Goal: Task Accomplishment & Management: Manage account settings

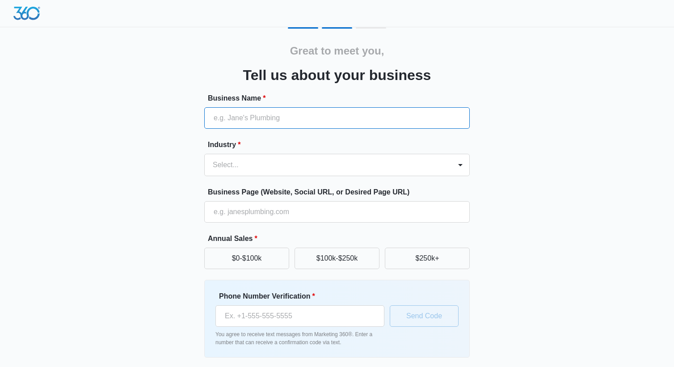
click at [254, 117] on input "Business Name *" at bounding box center [336, 117] width 265 height 21
type input "Boot Team Property Management"
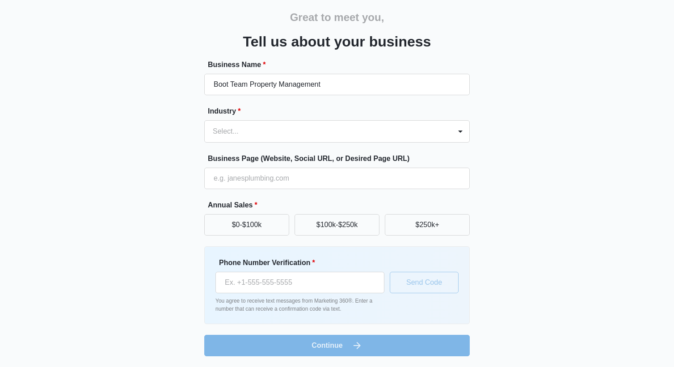
click at [293, 144] on form "Business Name * Boot Team Property Management Industry * Select... Business Pag…" at bounding box center [336, 207] width 265 height 297
click at [294, 136] on div at bounding box center [326, 131] width 227 height 13
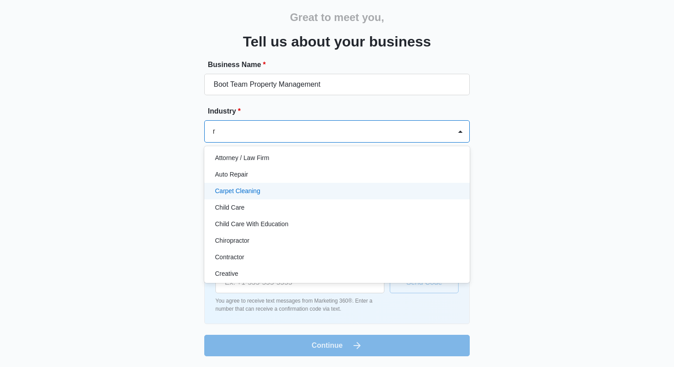
scroll to position [0, 0]
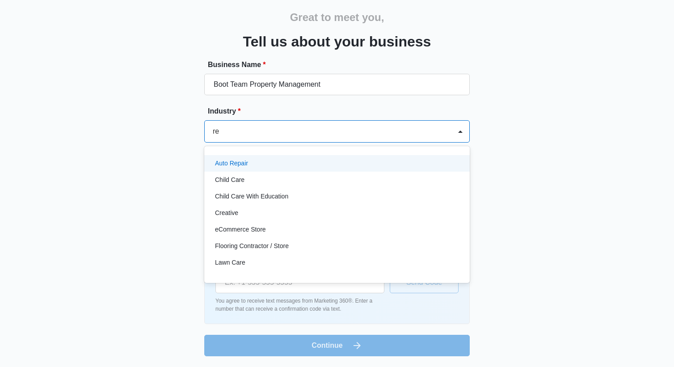
type input "rea"
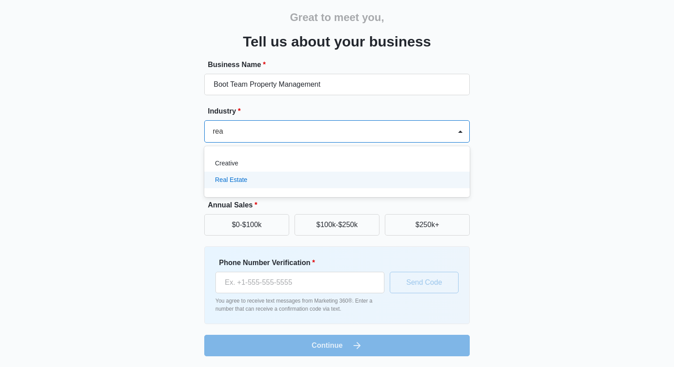
click at [273, 186] on div "Real Estate" at bounding box center [336, 180] width 265 height 17
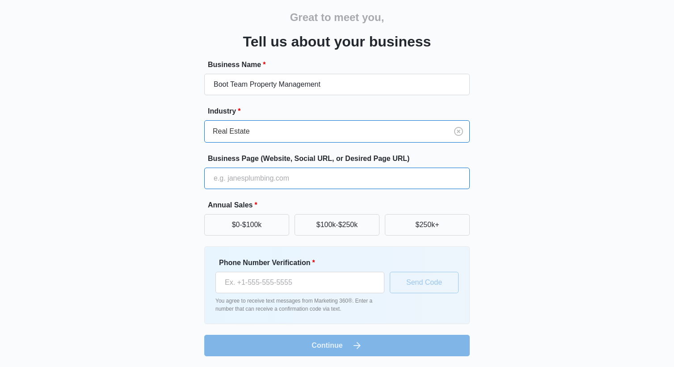
click at [273, 183] on input "Business Page (Website, Social URL, or Desired Page URL)" at bounding box center [336, 178] width 265 height 21
type input "www.bootteampm.com"
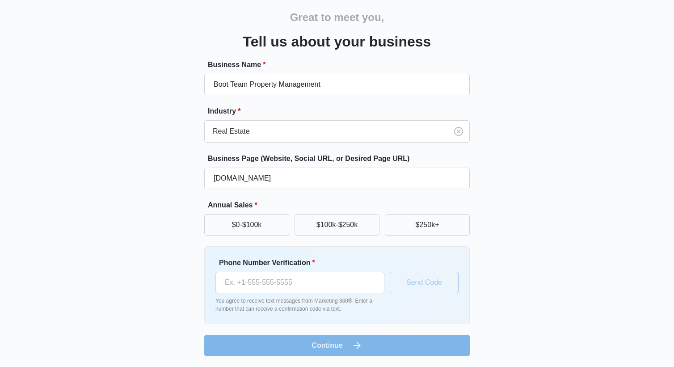
click at [283, 202] on label "Annual Sales *" at bounding box center [340, 205] width 265 height 11
click at [346, 227] on button "$100k-$250k" at bounding box center [336, 224] width 85 height 21
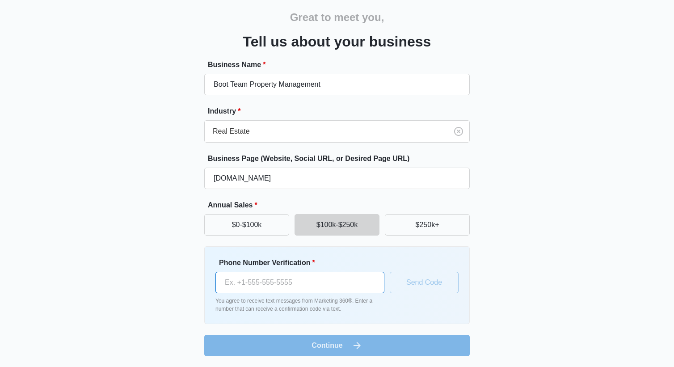
click at [334, 281] on input "Phone Number Verification *" at bounding box center [299, 282] width 169 height 21
type input "[PHONE_NUMBER]"
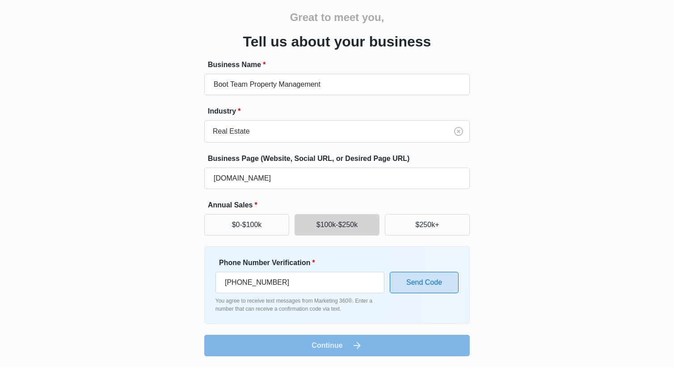
click at [449, 283] on button "Send Code" at bounding box center [424, 282] width 69 height 21
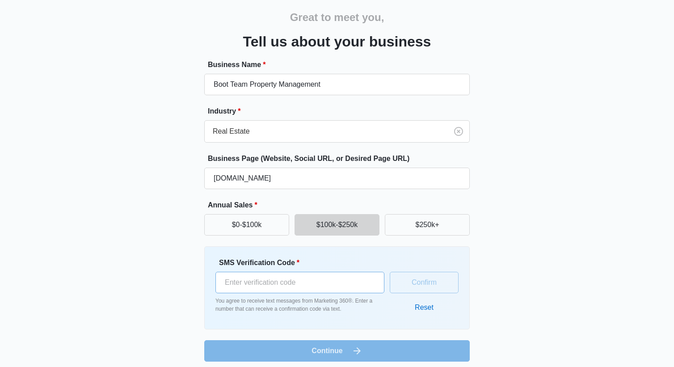
scroll to position [39, 0]
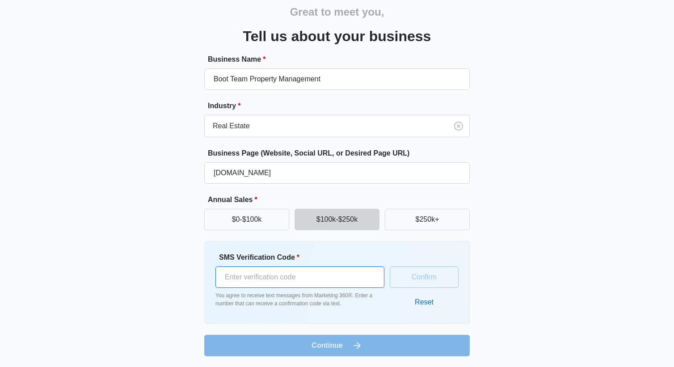
click at [341, 280] on input "SMS Verification Code *" at bounding box center [299, 276] width 169 height 21
type input "985159"
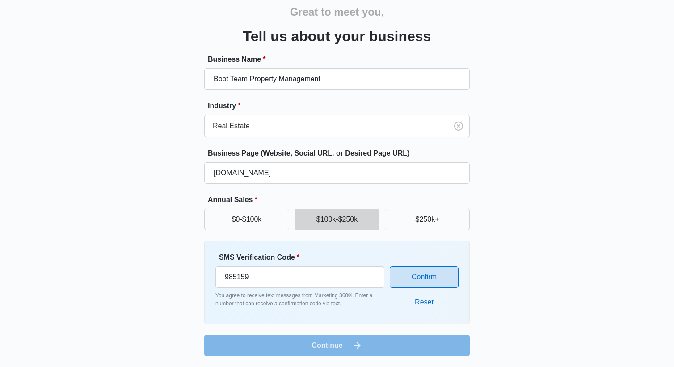
click at [430, 271] on button "Confirm" at bounding box center [424, 276] width 69 height 21
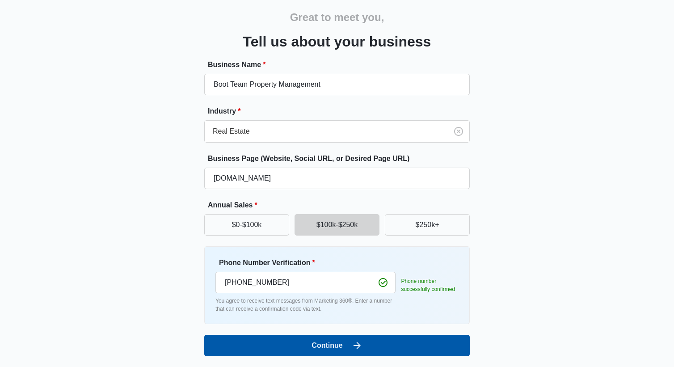
click at [342, 342] on button "Continue" at bounding box center [336, 345] width 265 height 21
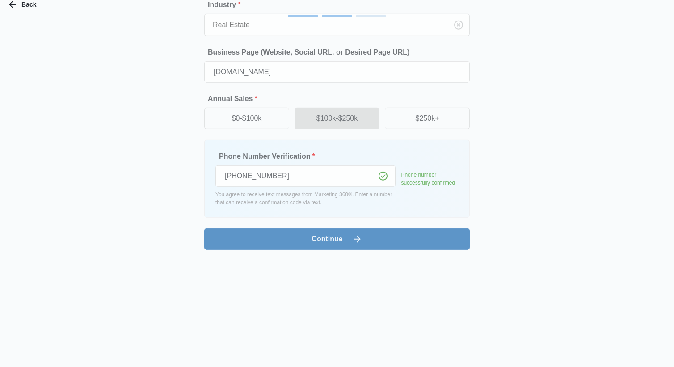
scroll to position [0, 0]
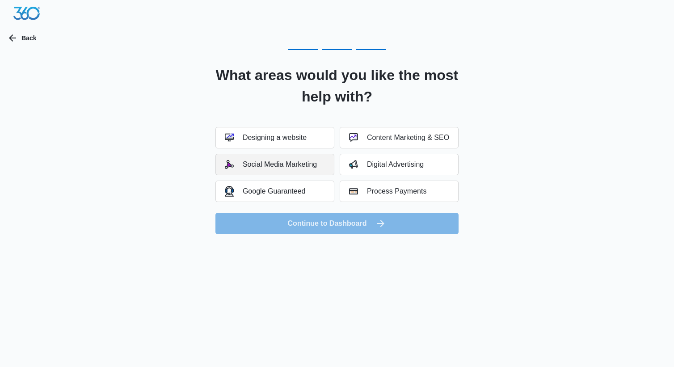
click at [314, 167] on div "Social Media Marketing" at bounding box center [271, 164] width 92 height 9
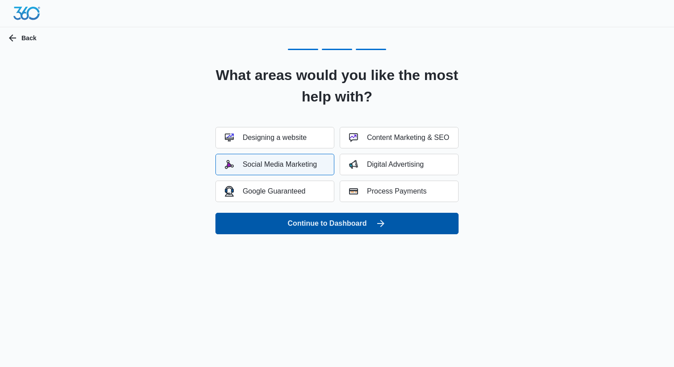
click at [308, 228] on button "Continue to Dashboard" at bounding box center [336, 223] width 243 height 21
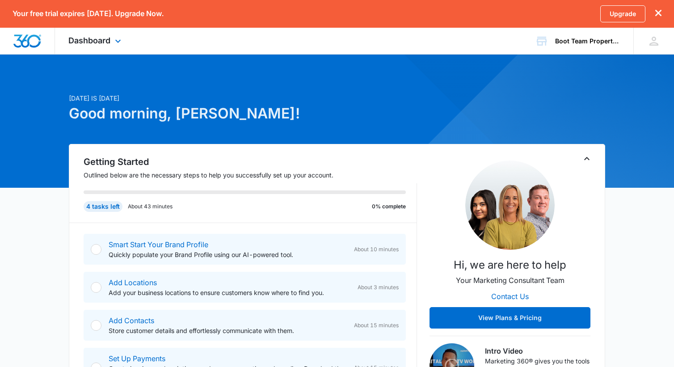
click at [98, 48] on div "Dashboard Apps Reputation Websites Forms CRM Email Shop Payments POS Ads Intell…" at bounding box center [96, 41] width 82 height 26
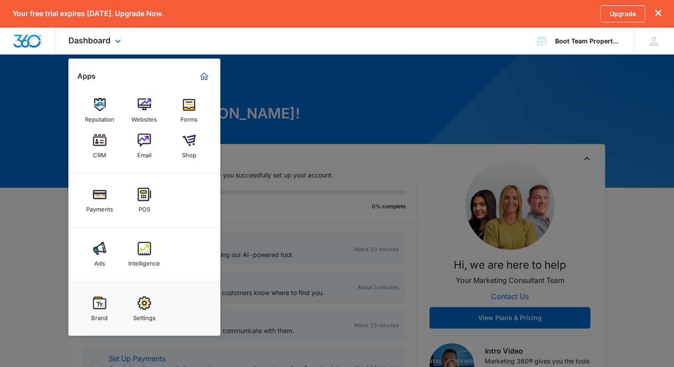
click at [98, 46] on div "Dashboard Apps Reputation Websites Forms CRM Email Shop Payments POS Ads Intell…" at bounding box center [96, 41] width 82 height 26
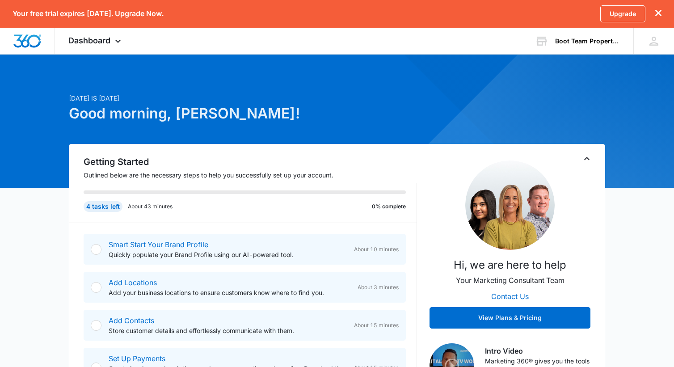
click at [586, 158] on icon "Toggle Collapse" at bounding box center [586, 158] width 5 height 3
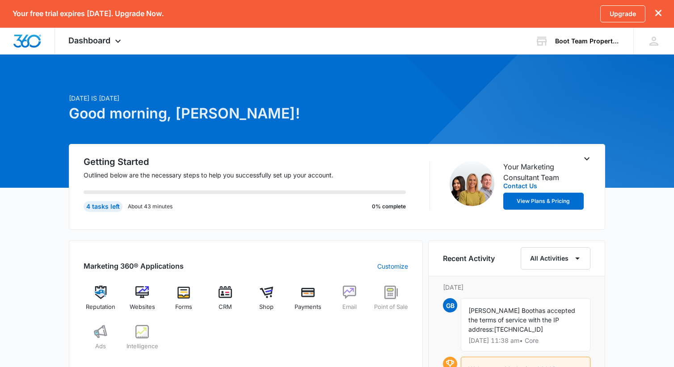
click at [661, 14] on icon "dismiss this dialog" at bounding box center [658, 13] width 6 height 6
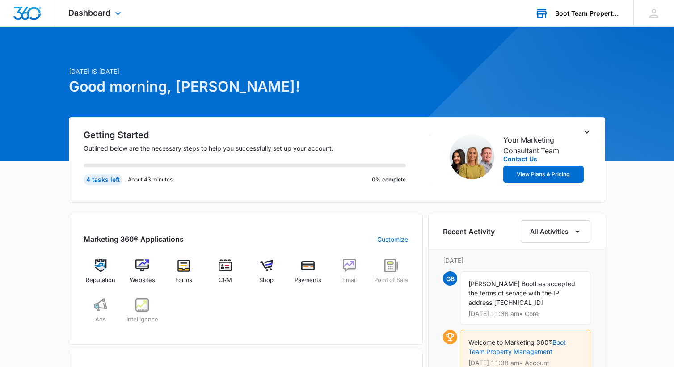
click at [594, 10] on div "Boot Team Property Management" at bounding box center [587, 13] width 65 height 7
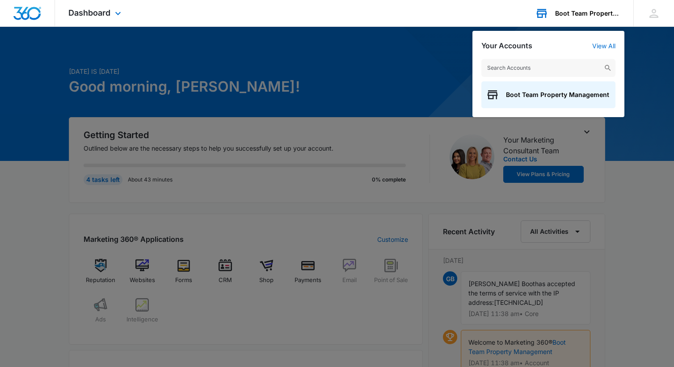
click at [594, 10] on div "Boot Team Property Management" at bounding box center [587, 13] width 65 height 7
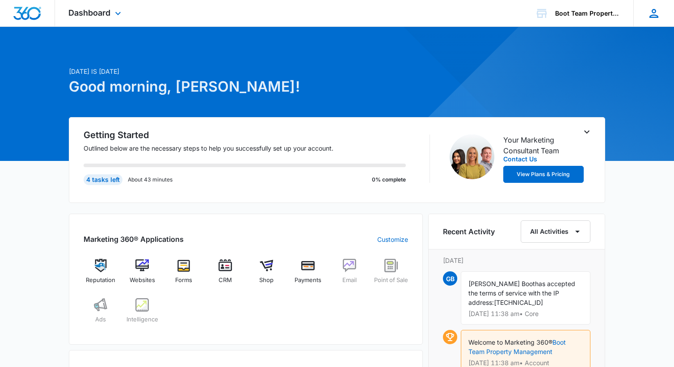
click at [654, 16] on icon at bounding box center [653, 13] width 13 height 13
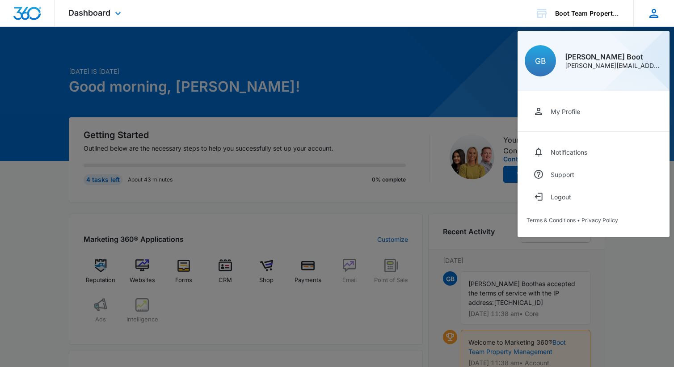
click at [654, 16] on icon at bounding box center [653, 13] width 13 height 13
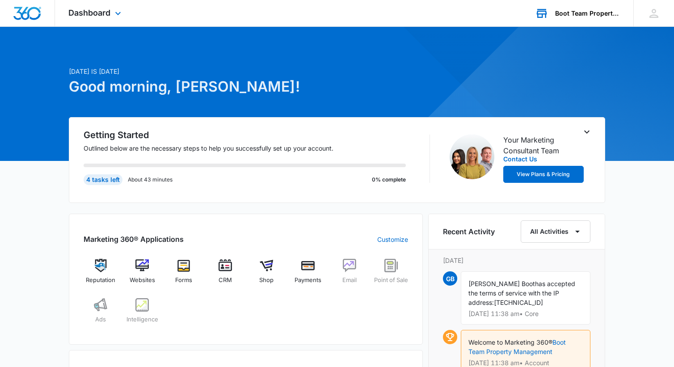
click at [580, 16] on div "Boot Team Property Management" at bounding box center [587, 13] width 65 height 7
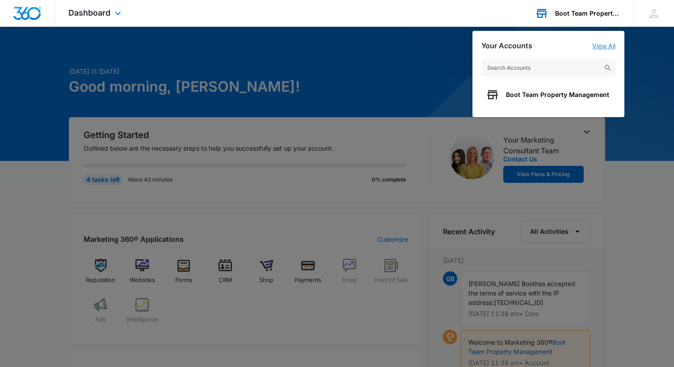
click at [601, 43] on link "View All" at bounding box center [603, 46] width 23 height 8
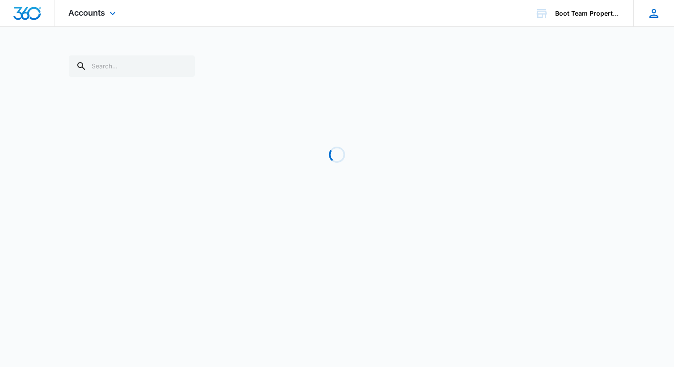
click at [656, 15] on div at bounding box center [653, 13] width 13 height 13
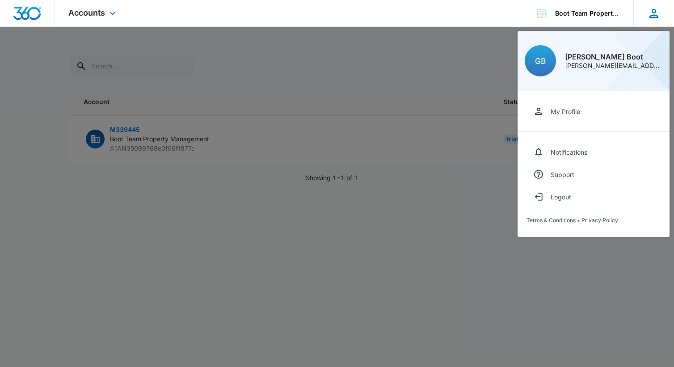
click at [658, 10] on icon at bounding box center [653, 13] width 13 height 13
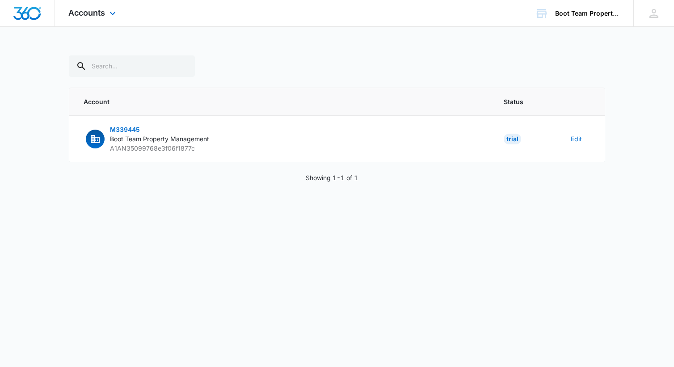
click at [106, 22] on div "Accounts Apps Reputation Websites Forms CRM Email Shop Payments POS Ads Intelli…" at bounding box center [93, 13] width 76 height 26
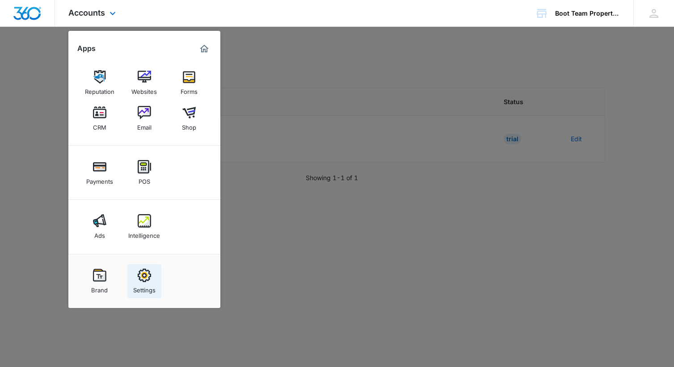
click at [138, 277] on img at bounding box center [144, 275] width 13 height 13
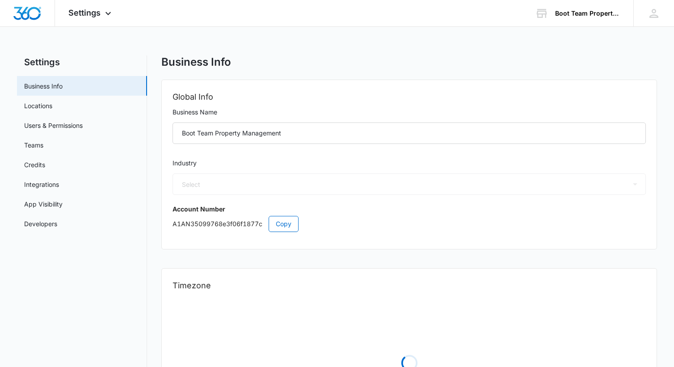
select select "35"
select select "US"
select select "America/[GEOGRAPHIC_DATA]"
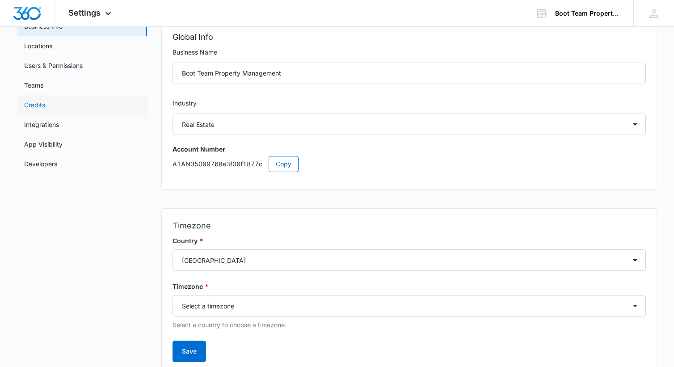
scroll to position [54, 0]
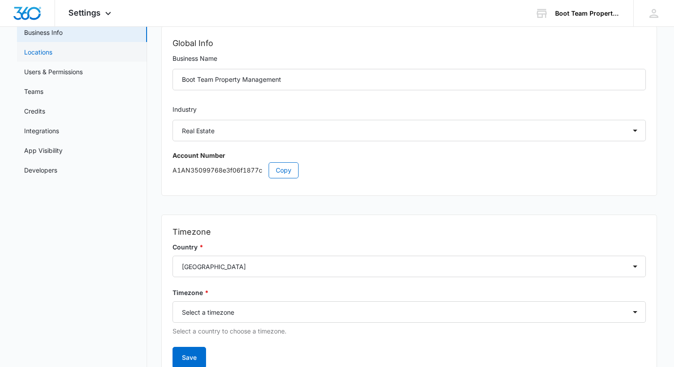
click at [52, 49] on link "Locations" at bounding box center [38, 51] width 28 height 9
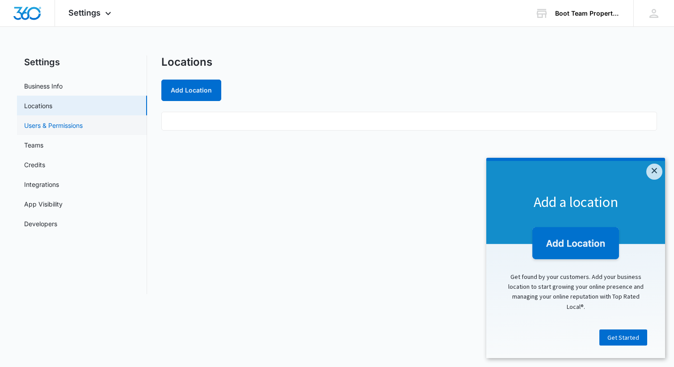
click at [73, 121] on link "Users & Permissions" at bounding box center [53, 125] width 59 height 9
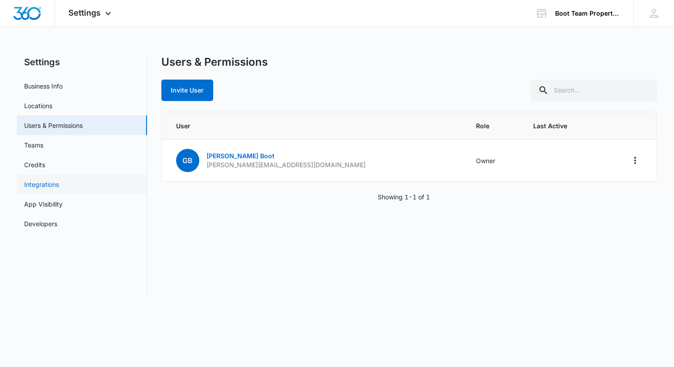
click at [59, 184] on link "Integrations" at bounding box center [41, 184] width 35 height 9
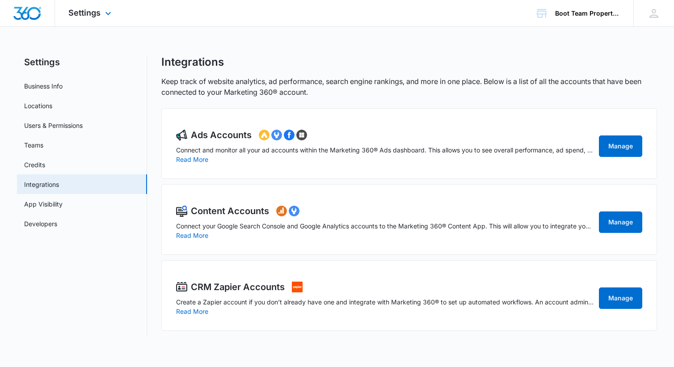
click at [34, 15] on img "Dashboard" at bounding box center [27, 13] width 29 height 13
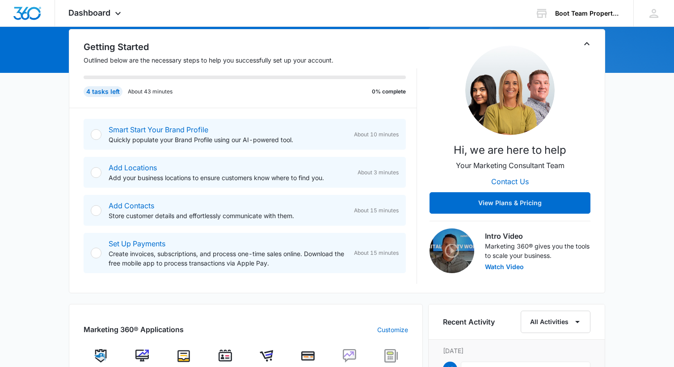
scroll to position [100, 0]
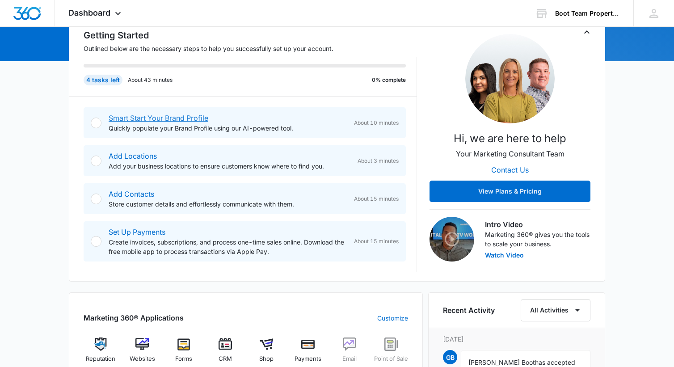
click at [168, 117] on link "Smart Start Your Brand Profile" at bounding box center [159, 118] width 100 height 9
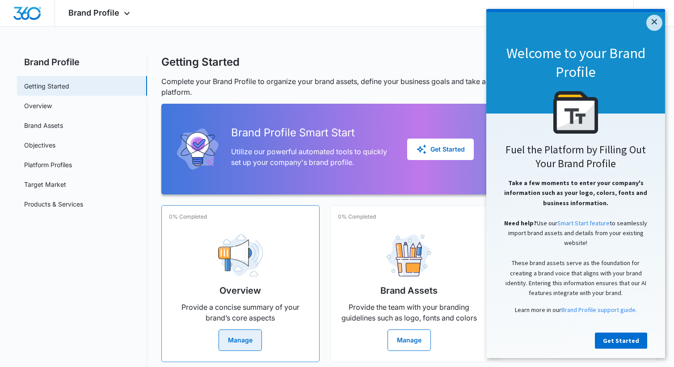
scroll to position [2, 0]
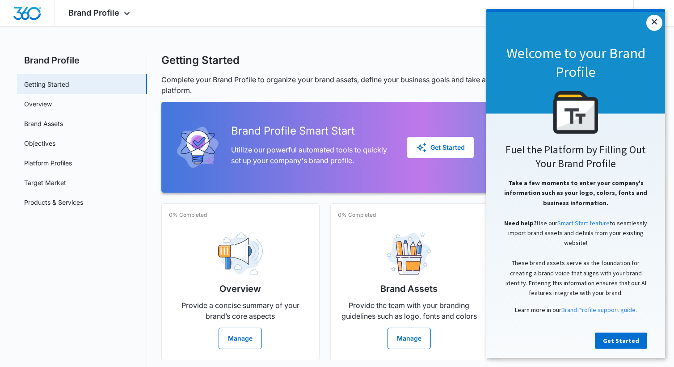
click at [661, 25] on link "×" at bounding box center [654, 23] width 16 height 16
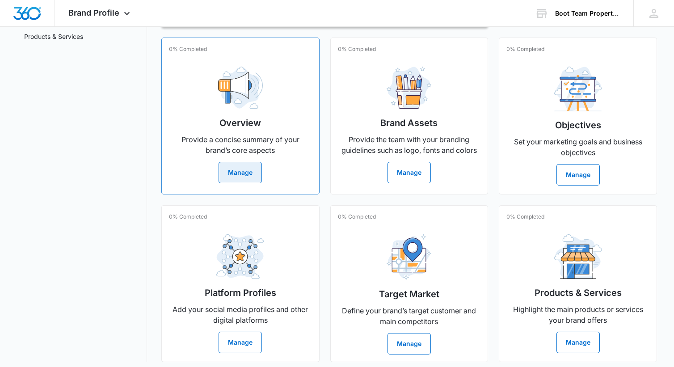
scroll to position [173, 0]
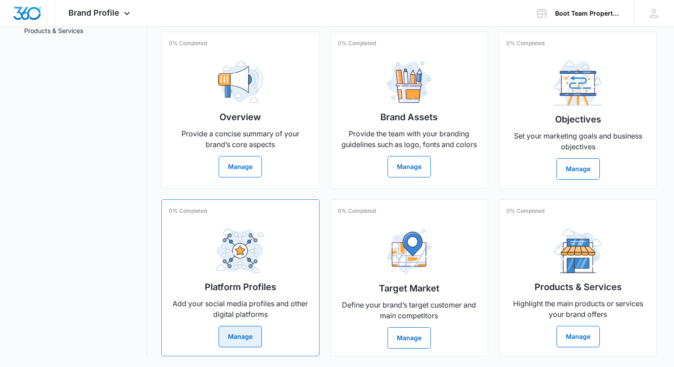
click at [241, 332] on button "Manage" at bounding box center [240, 336] width 43 height 21
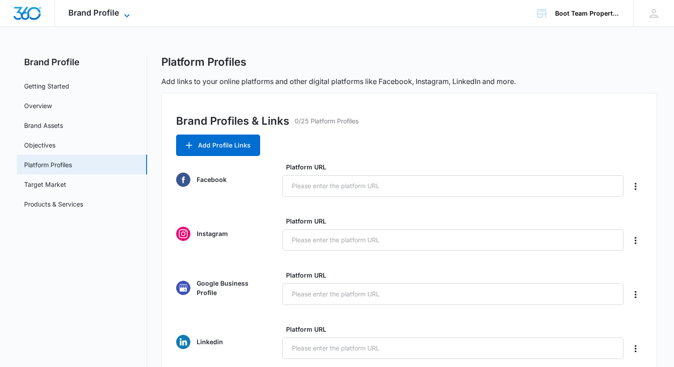
click at [84, 13] on span "Brand Profile" at bounding box center [93, 12] width 51 height 9
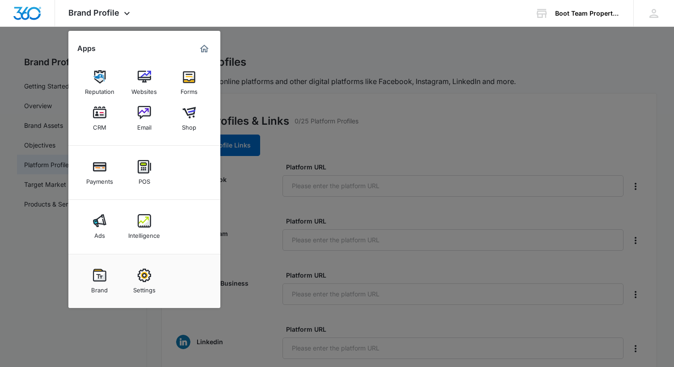
click at [147, 277] on img at bounding box center [144, 275] width 13 height 13
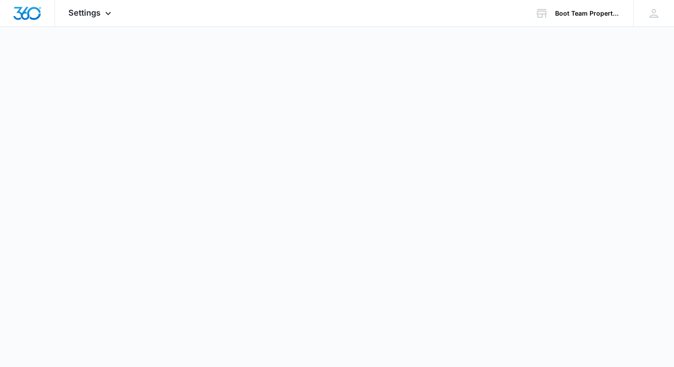
select select "35"
select select "US"
select select "America/[GEOGRAPHIC_DATA]"
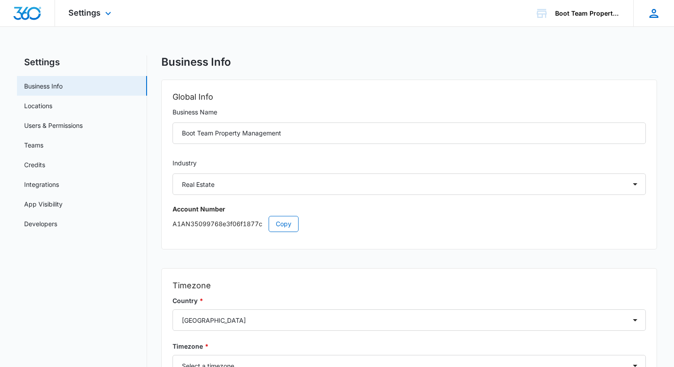
click at [662, 10] on div "GB [PERSON_NAME] Boot [PERSON_NAME][EMAIL_ADDRESS][DOMAIN_NAME] My Profile Noti…" at bounding box center [653, 13] width 41 height 26
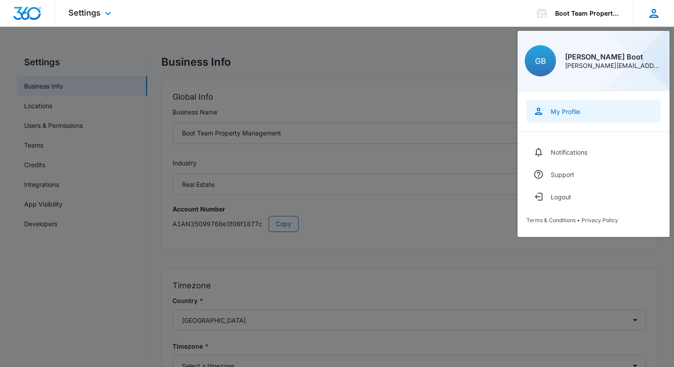
click at [573, 114] on div "My Profile" at bounding box center [565, 112] width 29 height 8
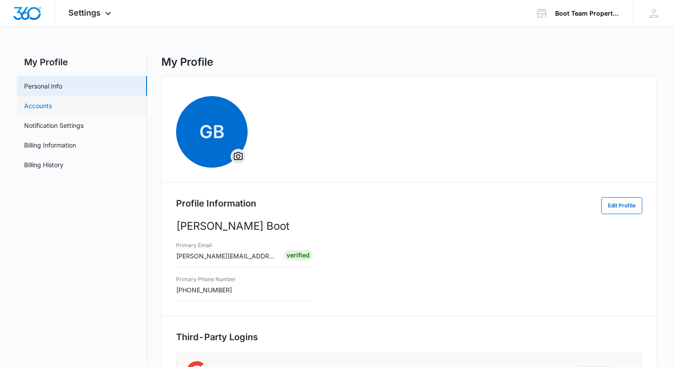
click at [39, 103] on link "Accounts" at bounding box center [38, 105] width 28 height 9
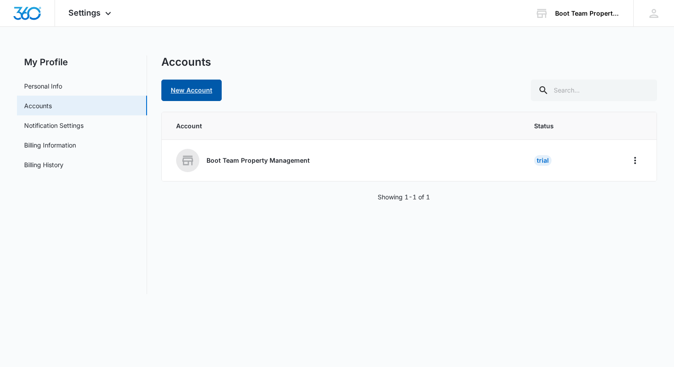
click at [201, 93] on link "New Account" at bounding box center [191, 90] width 60 height 21
select select "US"
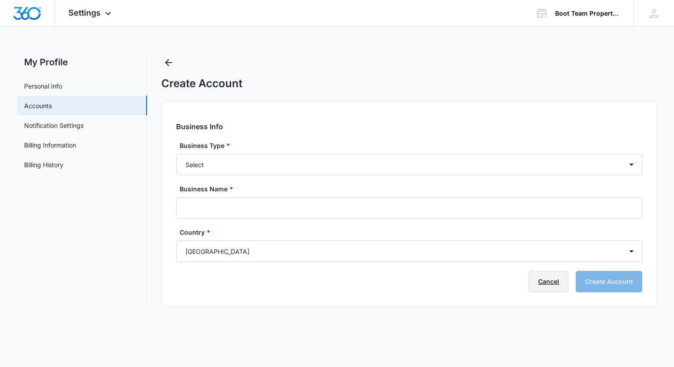
click at [554, 289] on link "Cancel" at bounding box center [549, 281] width 40 height 21
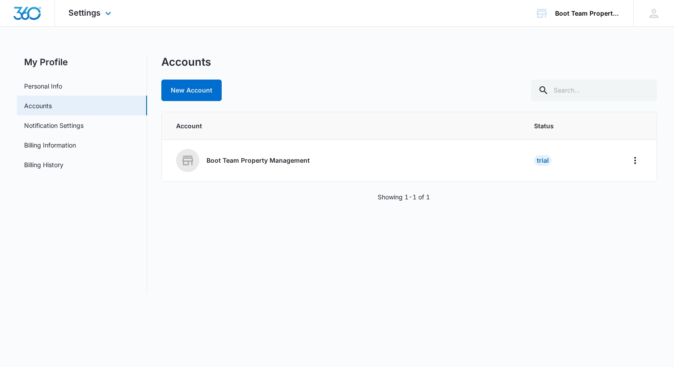
click at [34, 15] on img "Dashboard" at bounding box center [27, 13] width 29 height 13
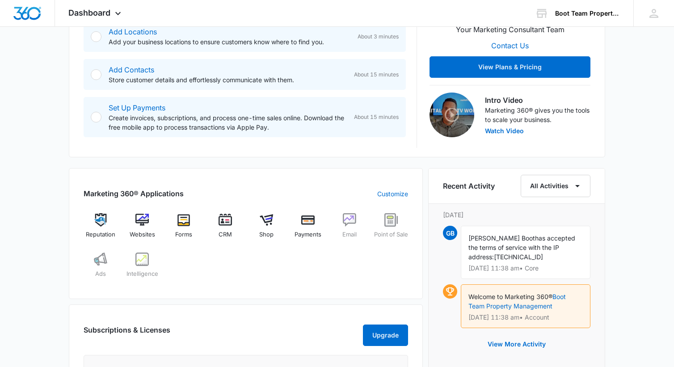
scroll to position [285, 0]
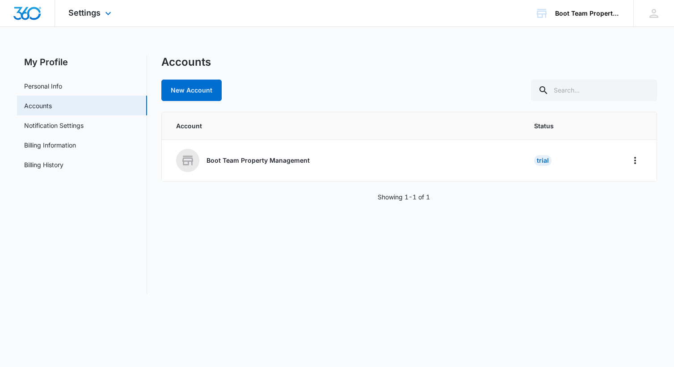
click at [39, 11] on img "Dashboard" at bounding box center [27, 13] width 29 height 13
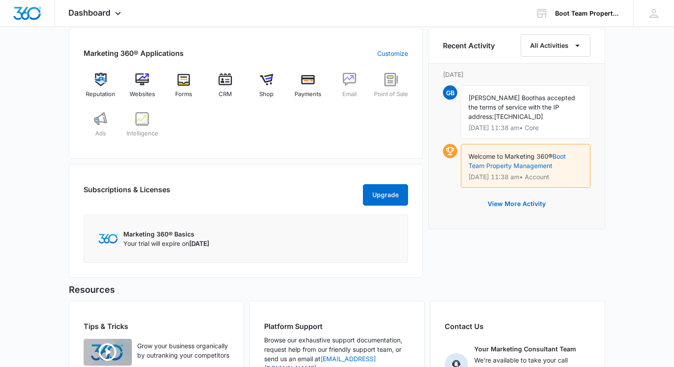
scroll to position [454, 0]
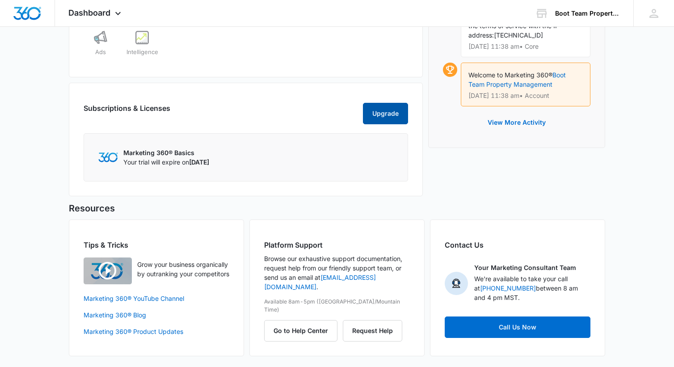
click at [393, 119] on button "Upgrade" at bounding box center [385, 113] width 45 height 21
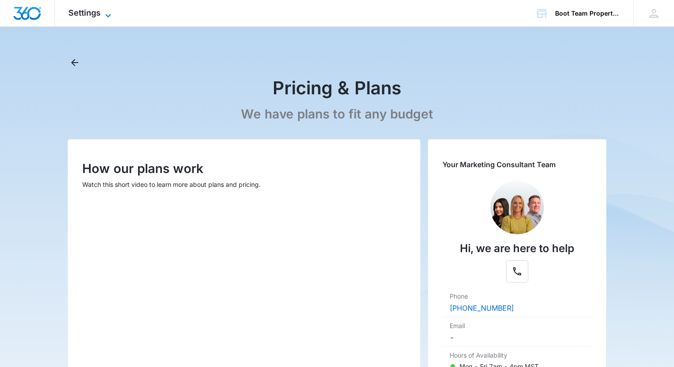
click at [107, 14] on icon at bounding box center [108, 15] width 11 height 11
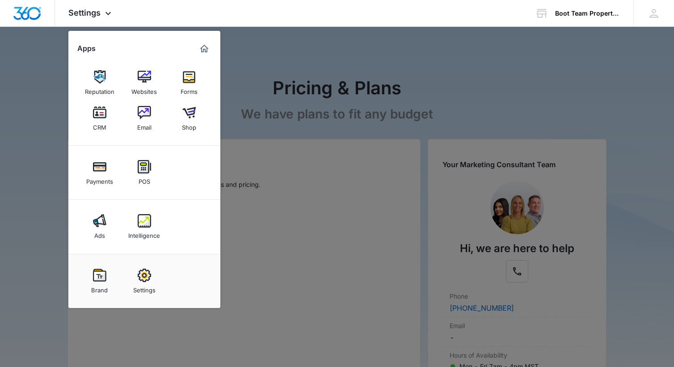
click at [250, 61] on div at bounding box center [337, 183] width 674 height 367
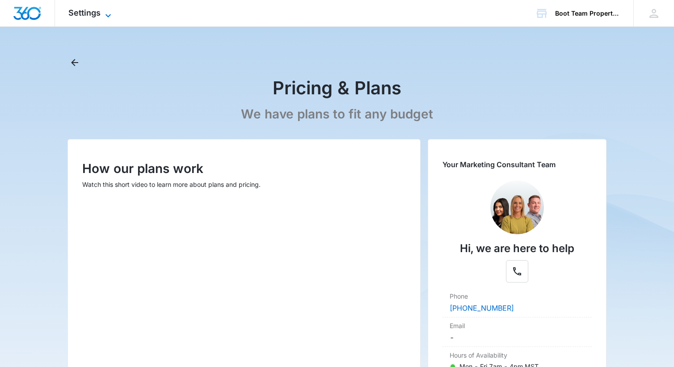
click at [103, 17] on icon at bounding box center [108, 15] width 11 height 11
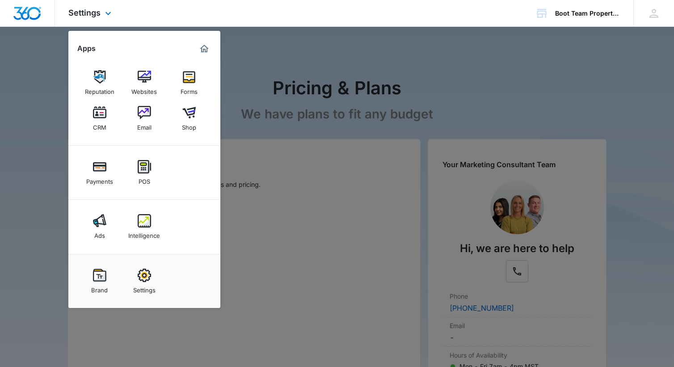
click at [102, 8] on div "Settings Apps Reputation Websites Forms CRM Email Shop Payments POS Ads Intelli…" at bounding box center [91, 13] width 72 height 26
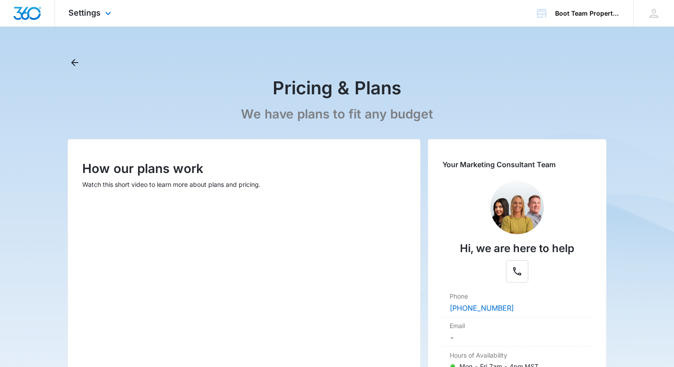
click at [21, 14] on img "Dashboard" at bounding box center [27, 13] width 29 height 13
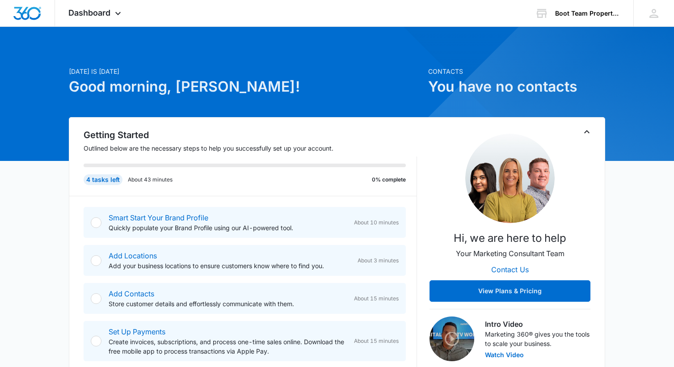
click at [589, 131] on icon "Toggle Collapse" at bounding box center [586, 131] width 11 height 11
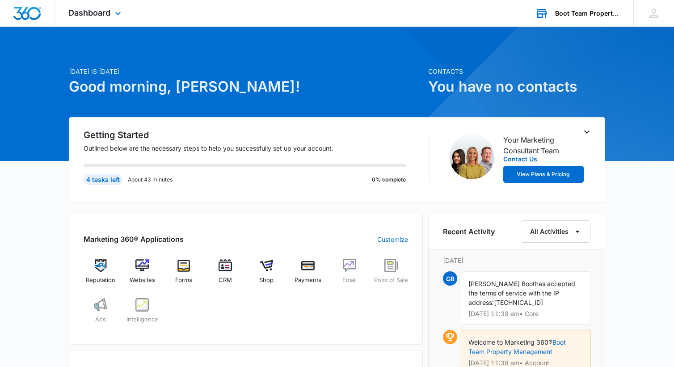
click at [586, 5] on div "Boot Team Property Management Your Accounts View All" at bounding box center [578, 13] width 112 height 26
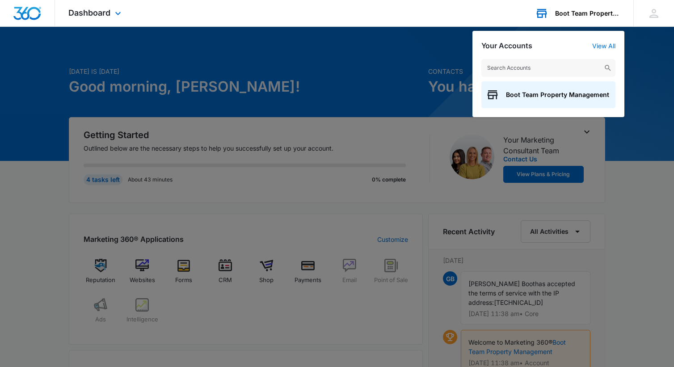
click at [570, 12] on div "Boot Team Property Management" at bounding box center [587, 13] width 65 height 7
